Goal: Task Accomplishment & Management: Manage account settings

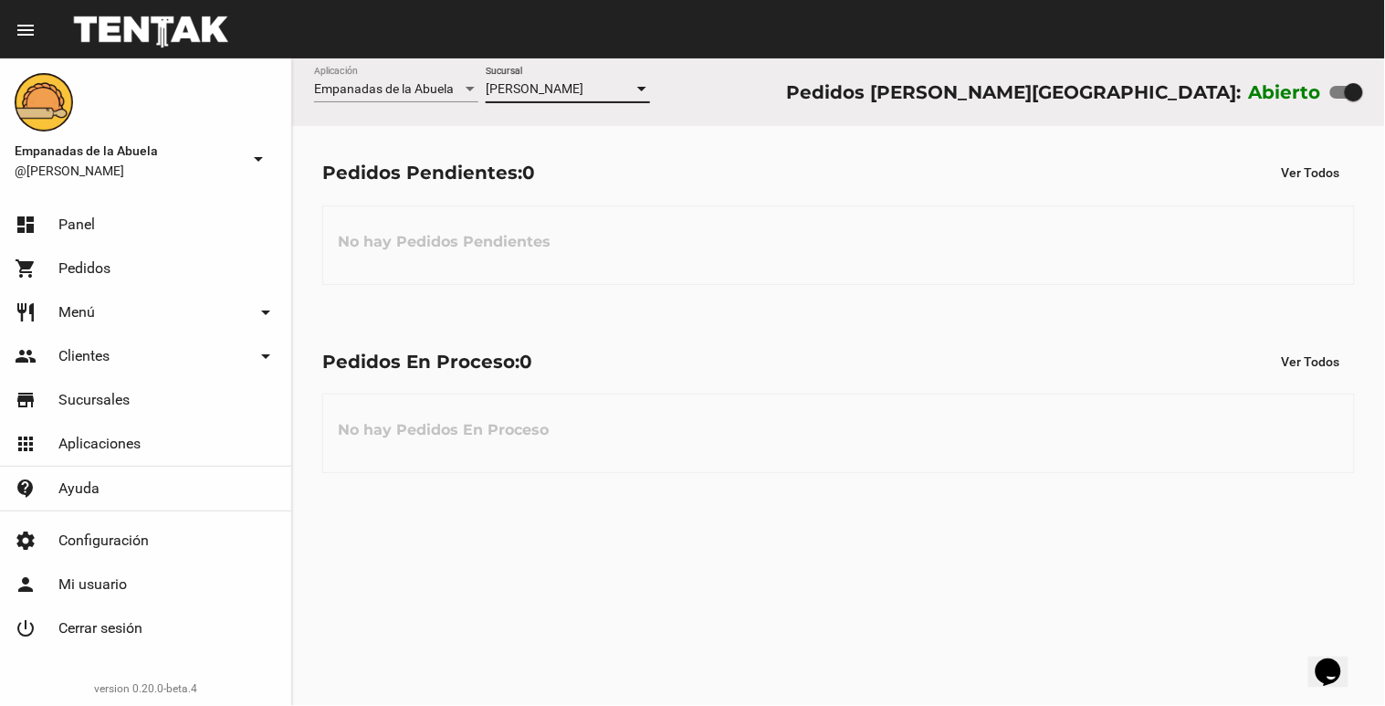
click at [642, 92] on div at bounding box center [641, 89] width 16 height 15
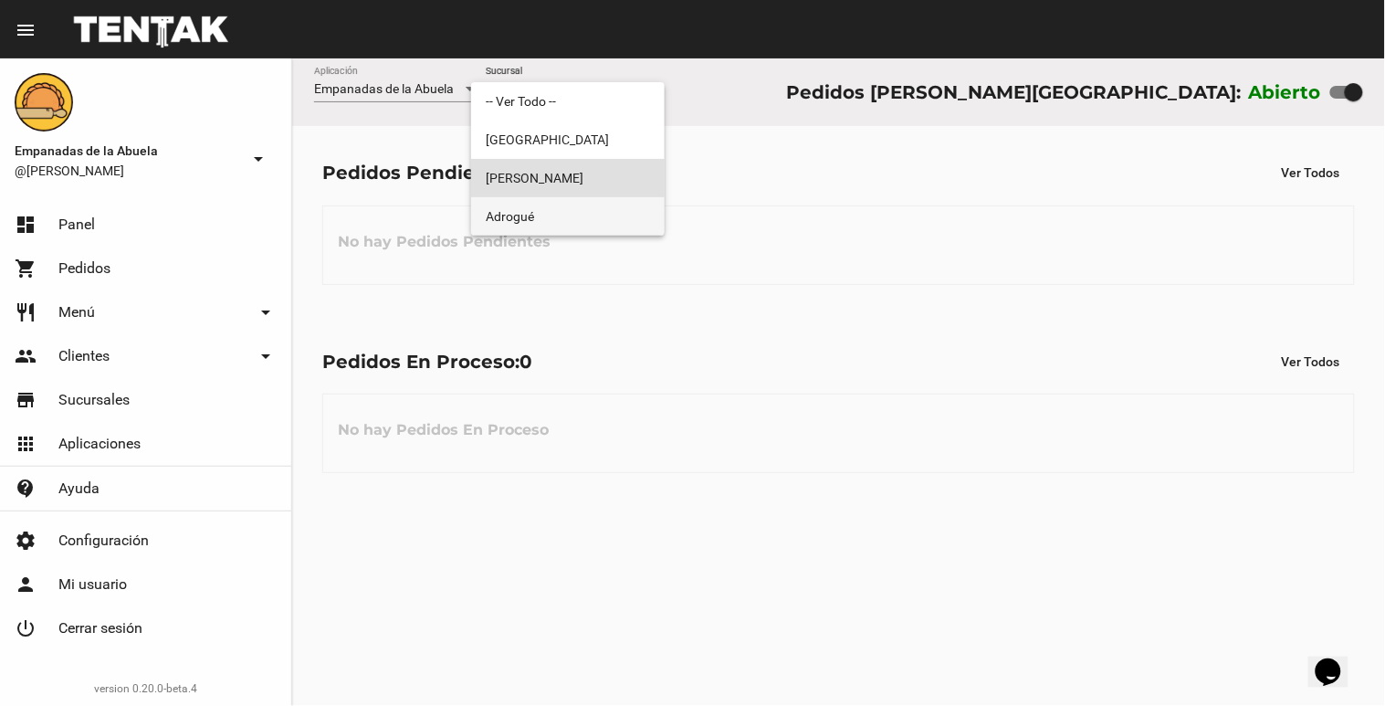
click at [589, 210] on span "Adrogué" at bounding box center [568, 216] width 164 height 38
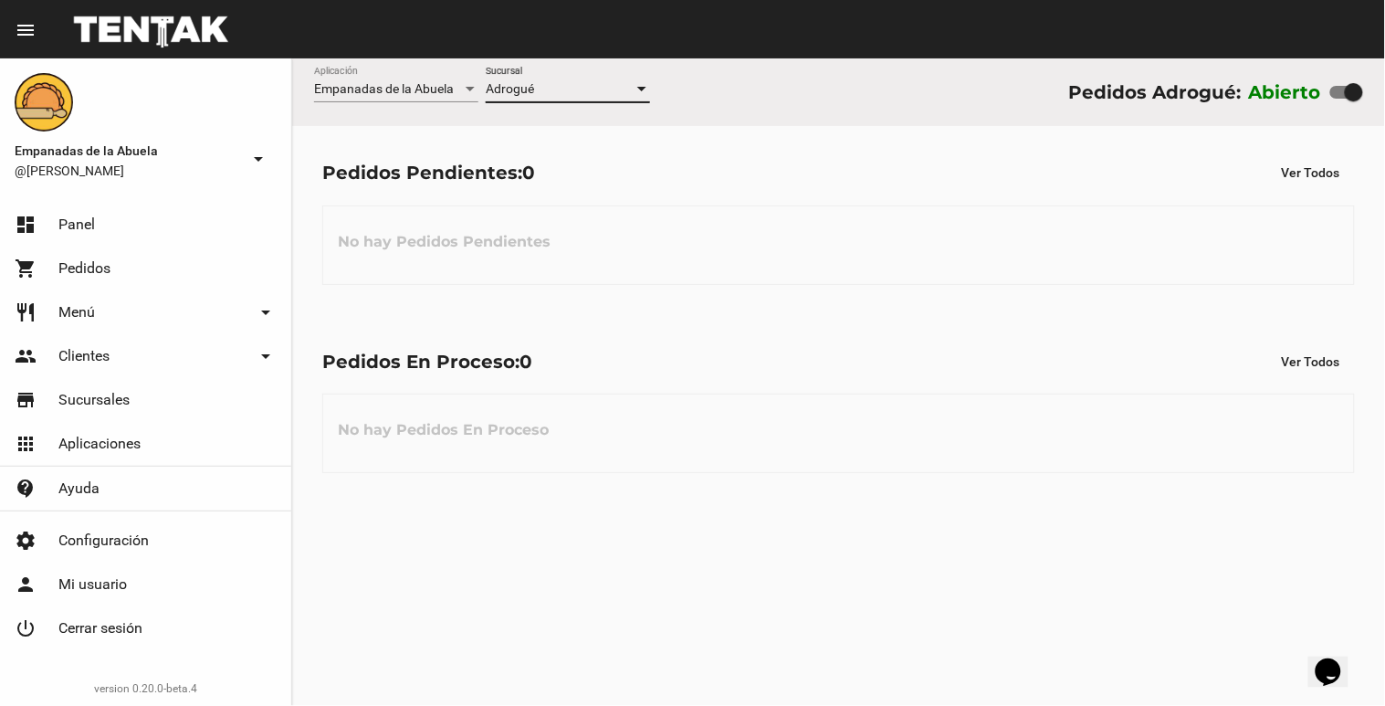
click at [645, 94] on div at bounding box center [641, 89] width 16 height 15
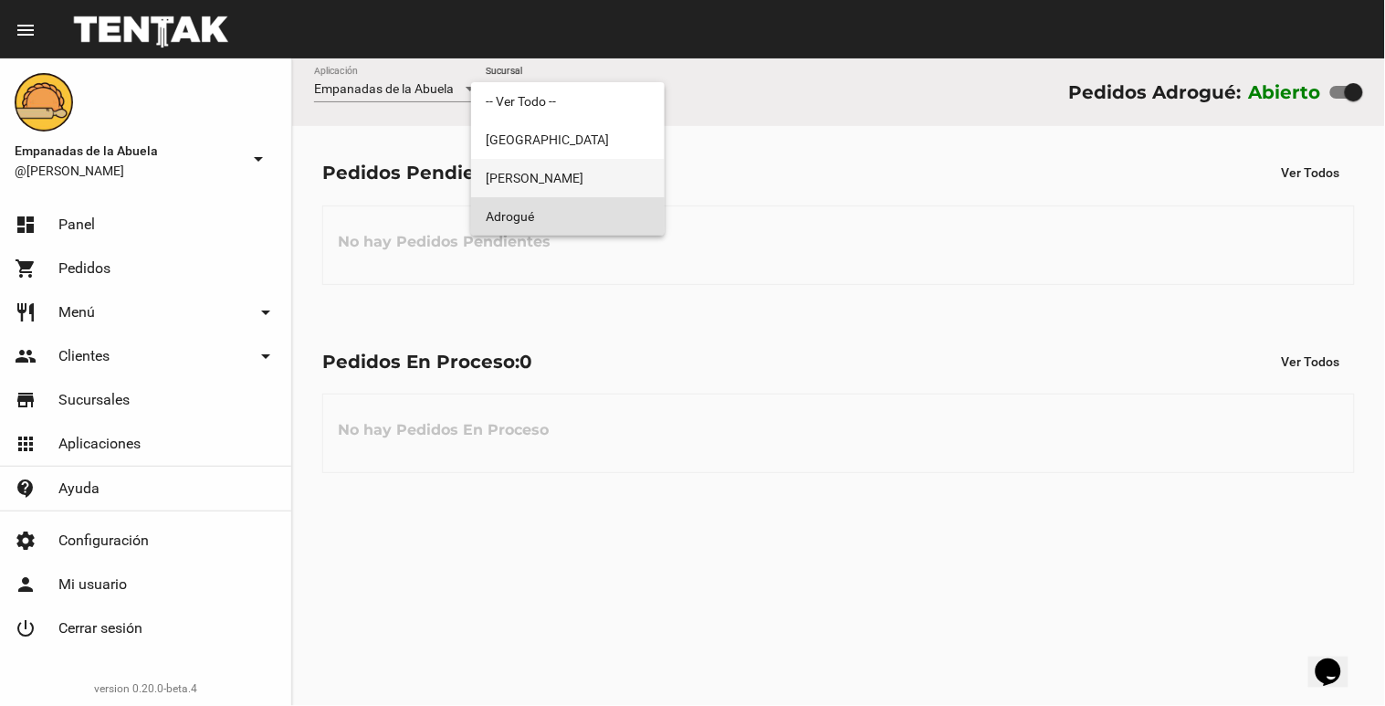
click at [607, 180] on span "[PERSON_NAME]" at bounding box center [568, 178] width 164 height 38
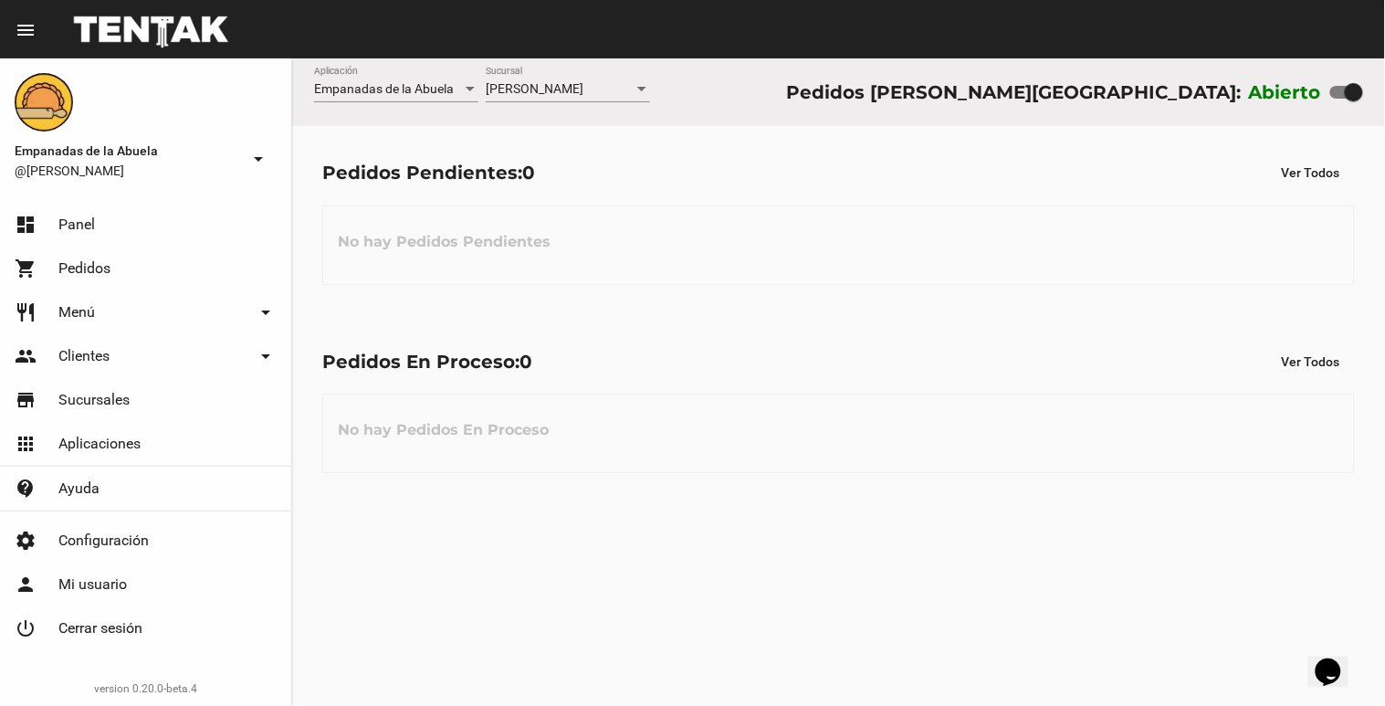
click at [646, 98] on div "[PERSON_NAME] Sucursal" at bounding box center [568, 85] width 164 height 36
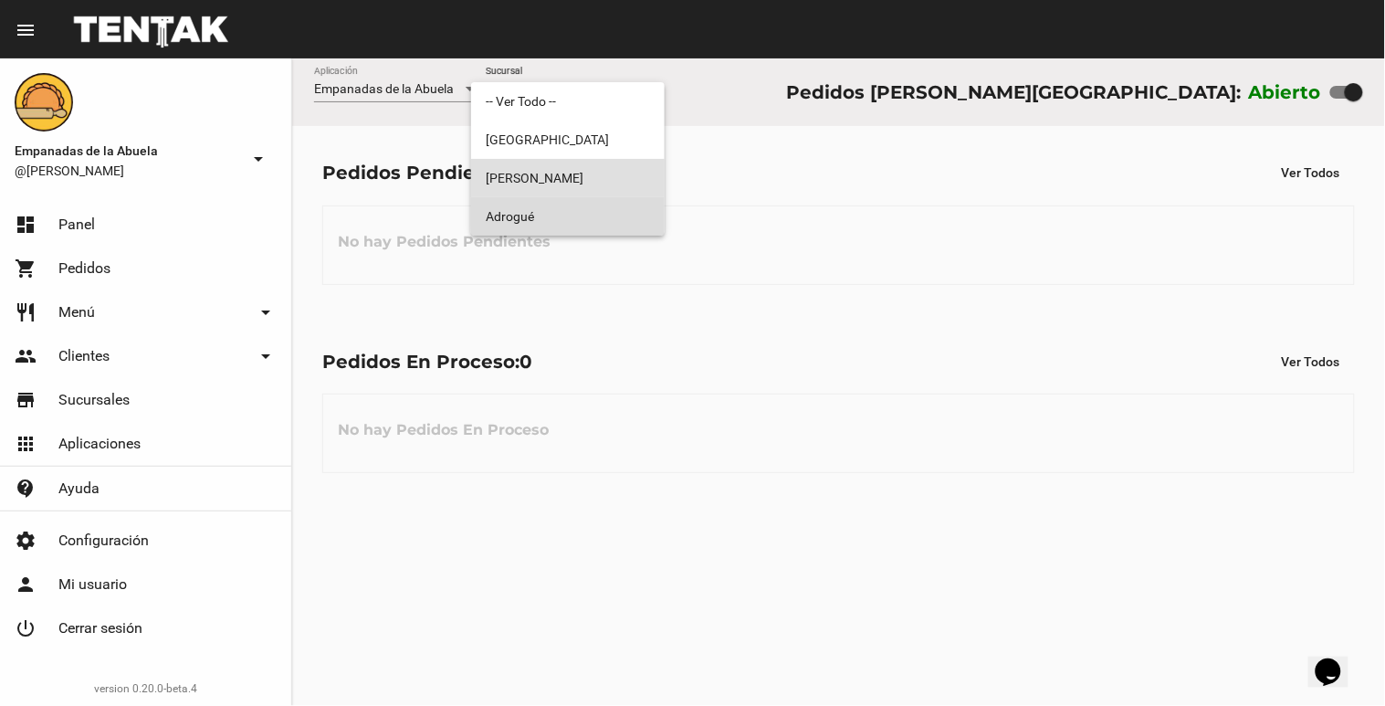
click at [570, 225] on span "Adrogué" at bounding box center [568, 216] width 164 height 38
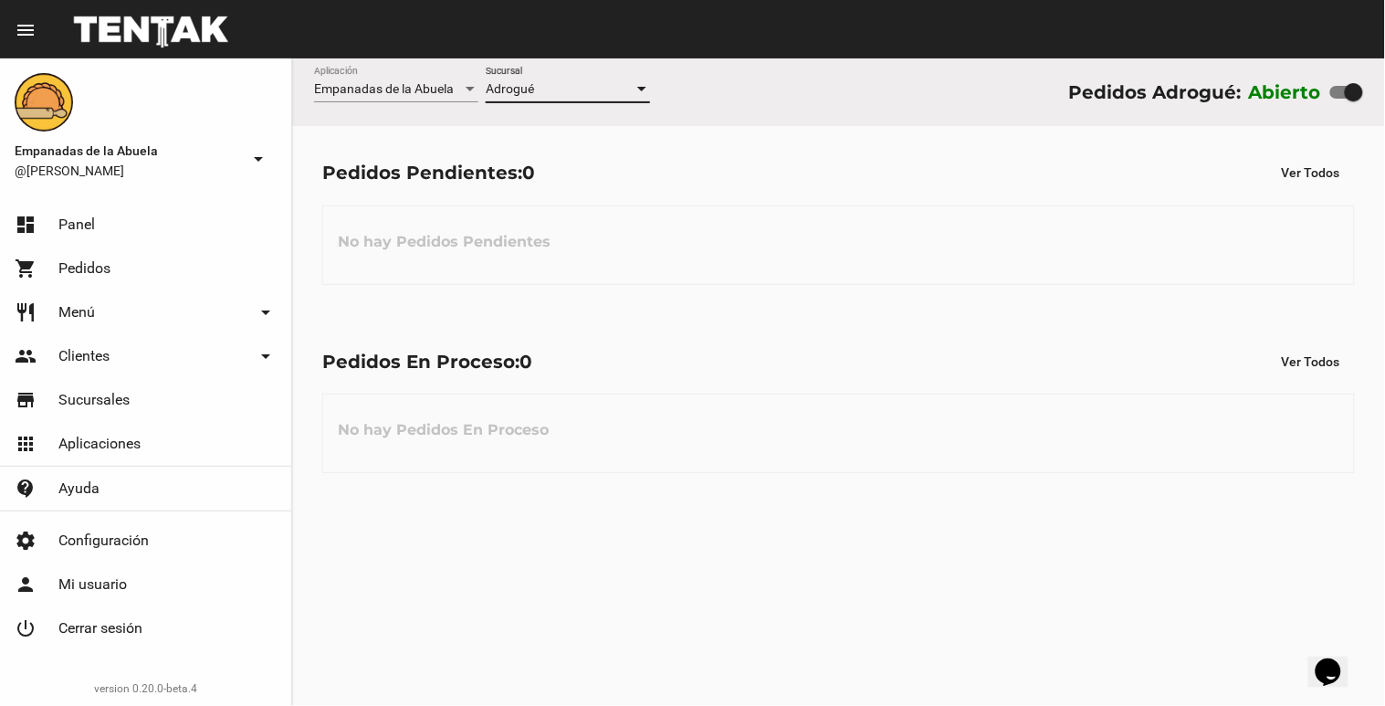
click at [642, 92] on div at bounding box center [641, 89] width 16 height 15
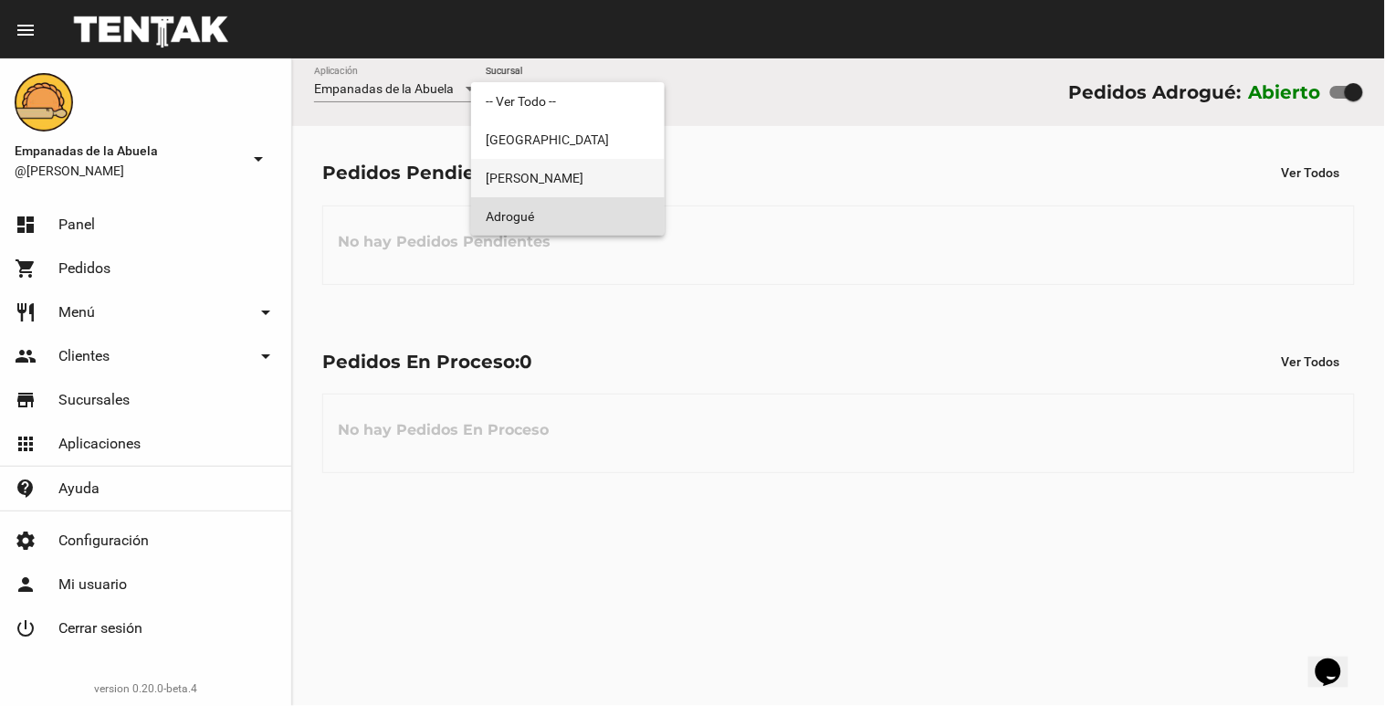
click at [577, 183] on span "[PERSON_NAME]" at bounding box center [568, 178] width 164 height 38
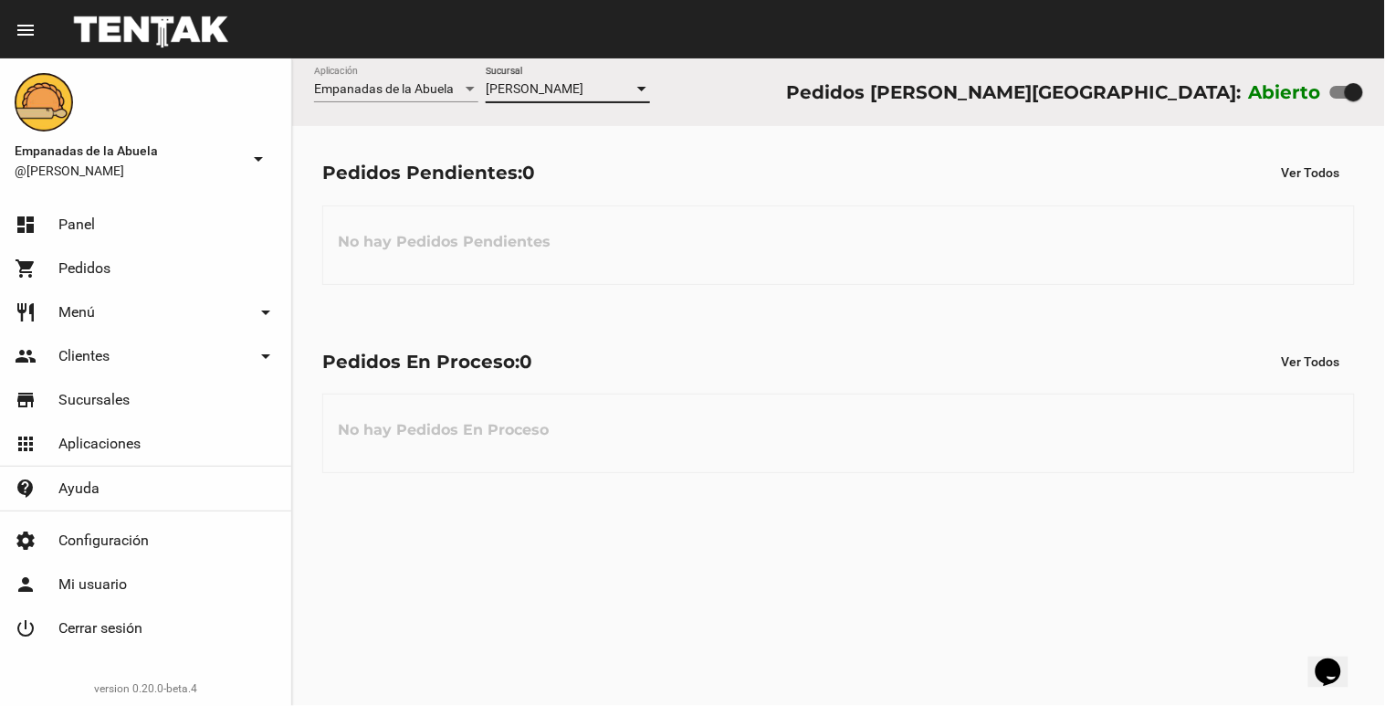
click at [1354, 87] on div at bounding box center [1353, 92] width 18 height 18
click at [1339, 99] on input "checkbox" at bounding box center [1338, 99] width 1 height 1
checkbox input "false"
